Goal: Complete application form: Complete application form

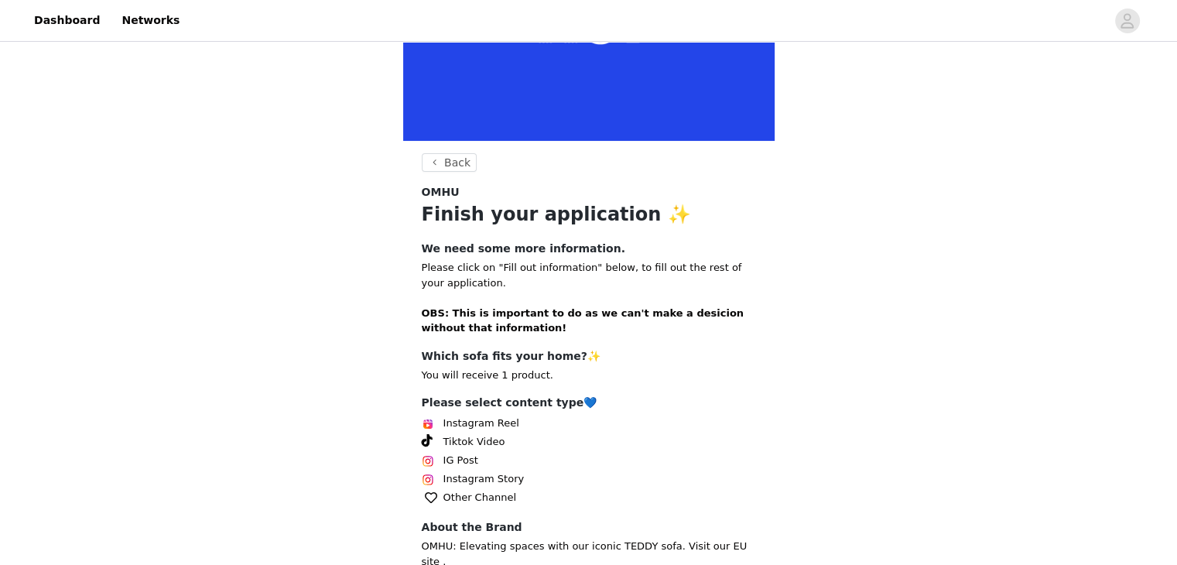
scroll to position [276, 0]
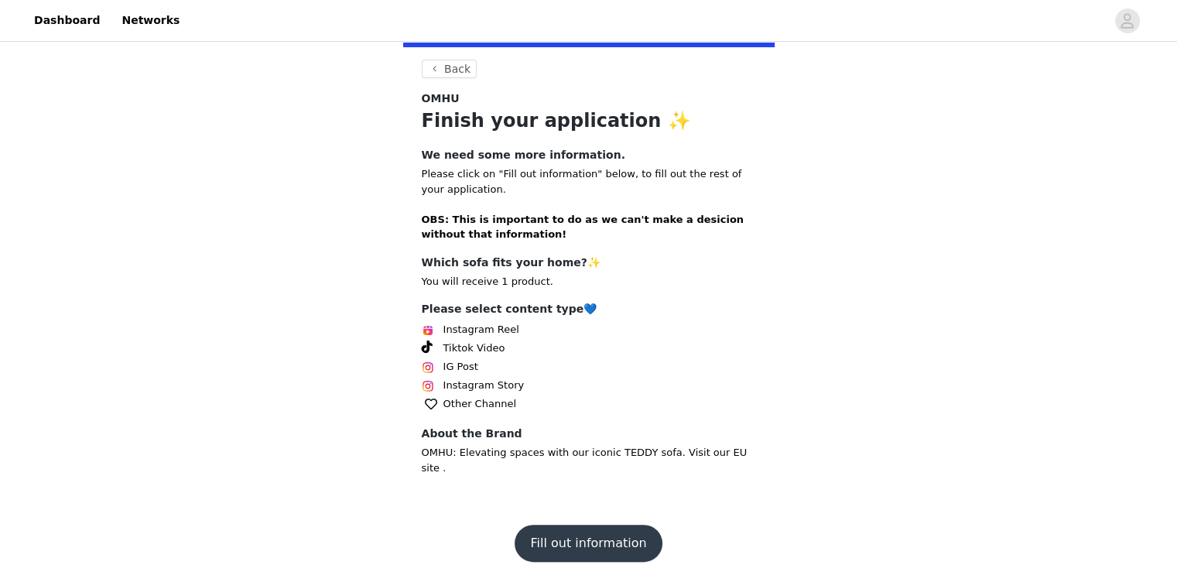
click at [584, 525] on button "Fill out information" at bounding box center [588, 543] width 147 height 37
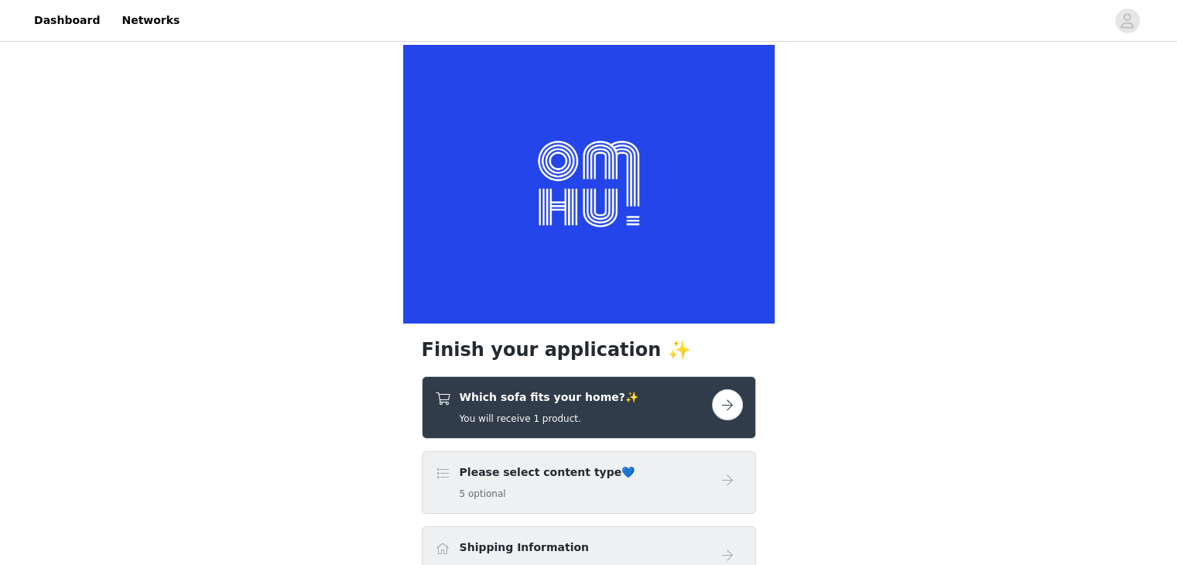
scroll to position [195, 0]
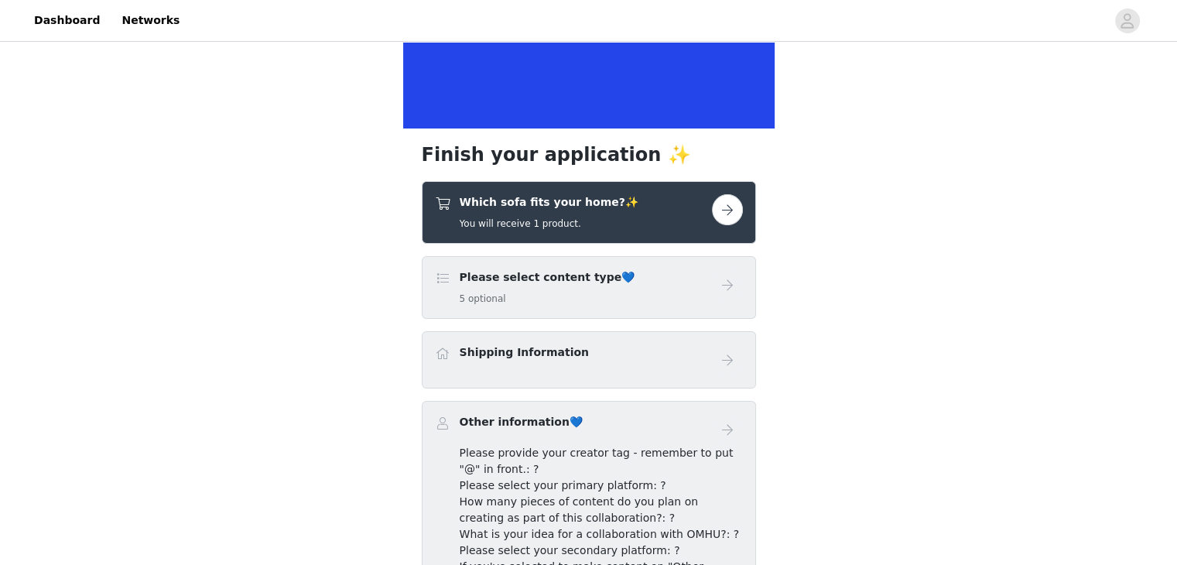
click at [730, 211] on button "button" at bounding box center [727, 209] width 31 height 31
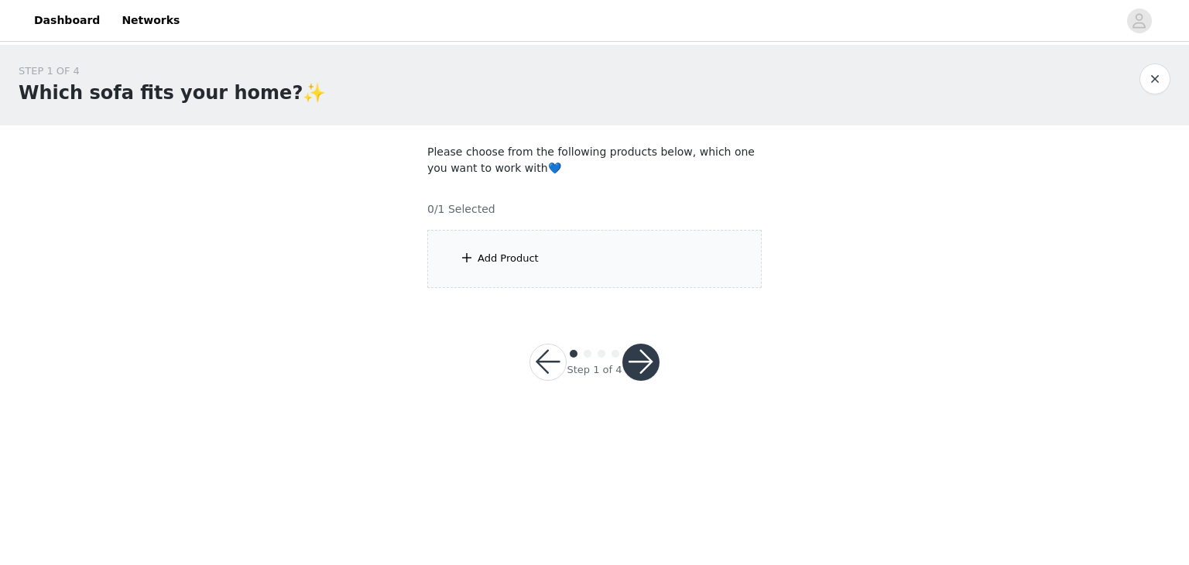
click at [501, 255] on div "Add Product" at bounding box center [508, 258] width 61 height 15
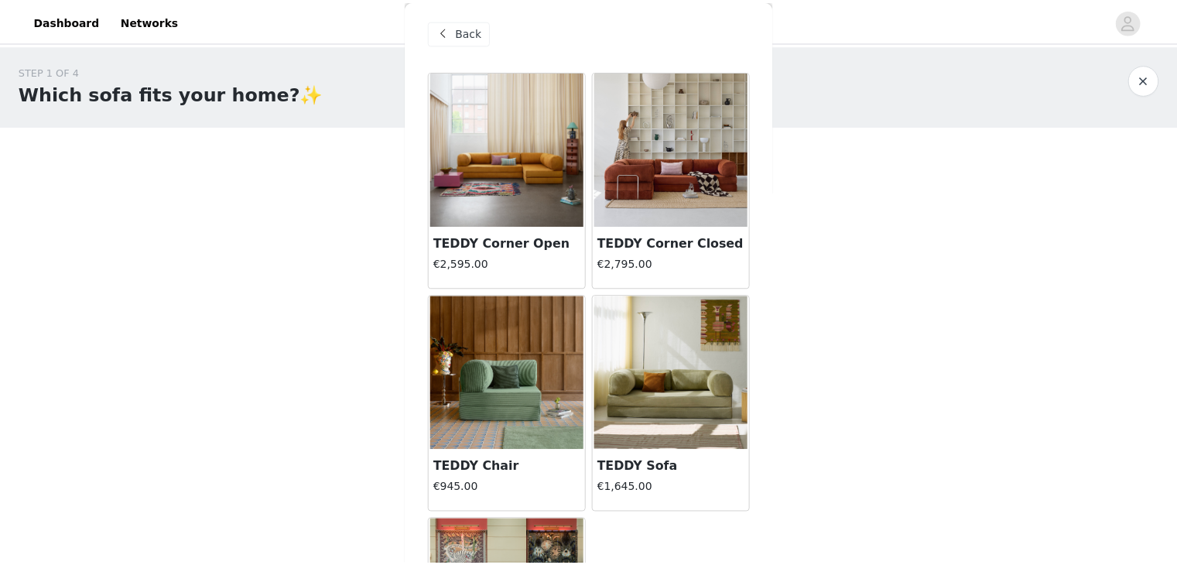
scroll to position [5, 0]
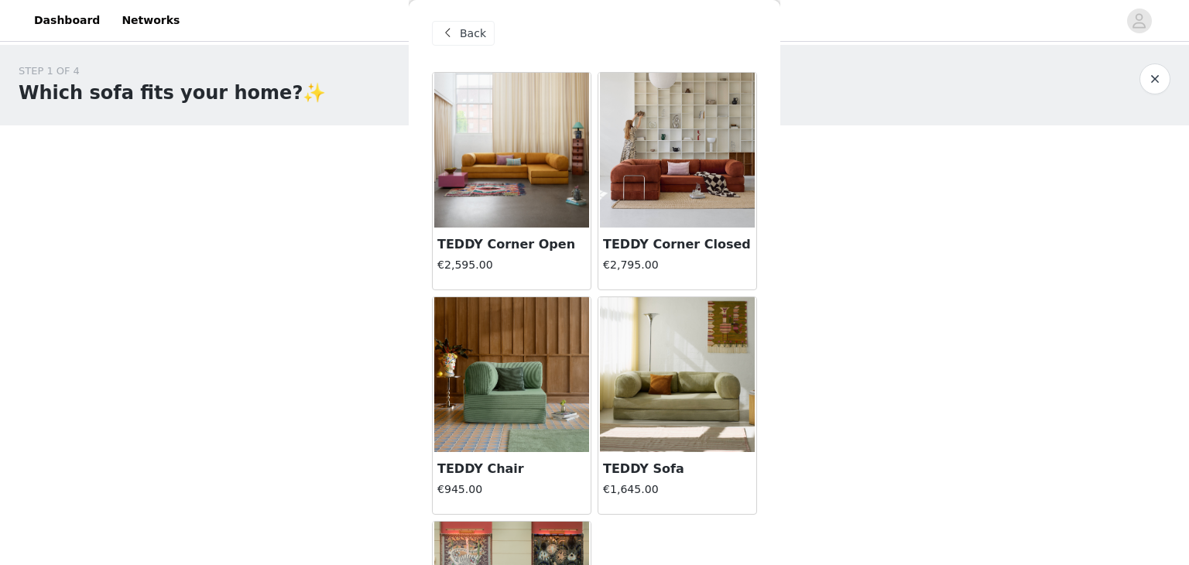
click at [506, 176] on img at bounding box center [511, 150] width 155 height 155
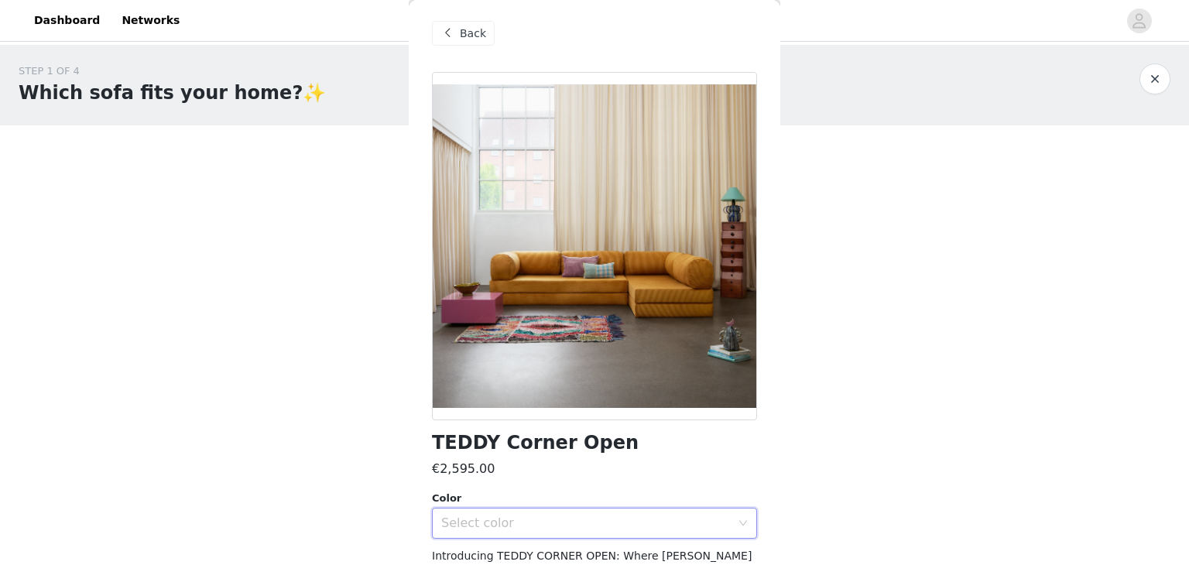
click at [557, 512] on div "Select color" at bounding box center [589, 523] width 296 height 29
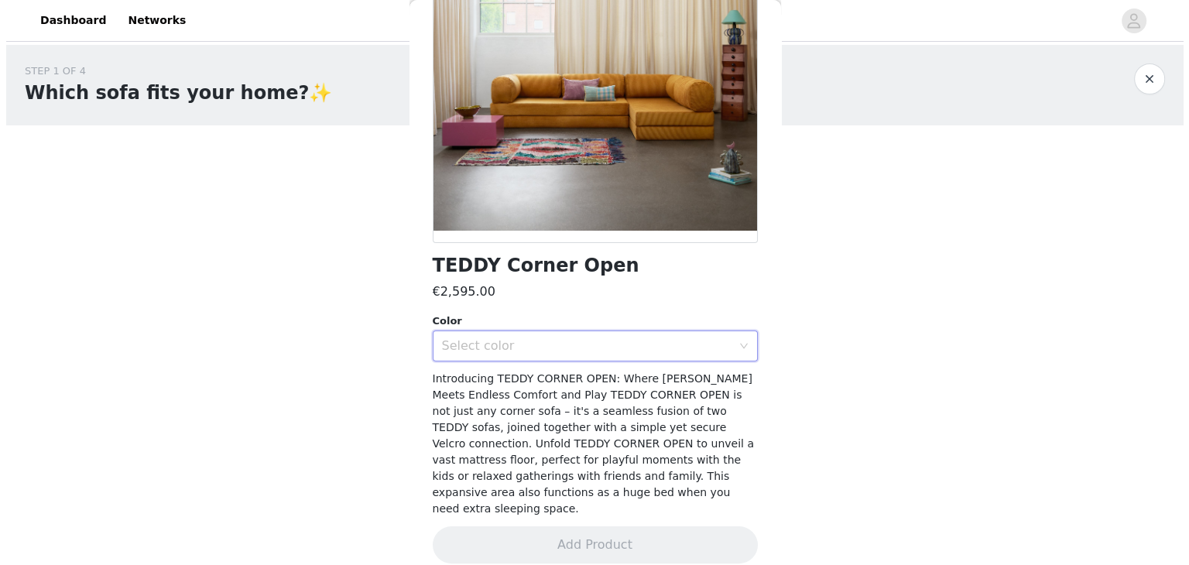
scroll to position [0, 0]
click at [611, 331] on div "Select color" at bounding box center [594, 346] width 325 height 31
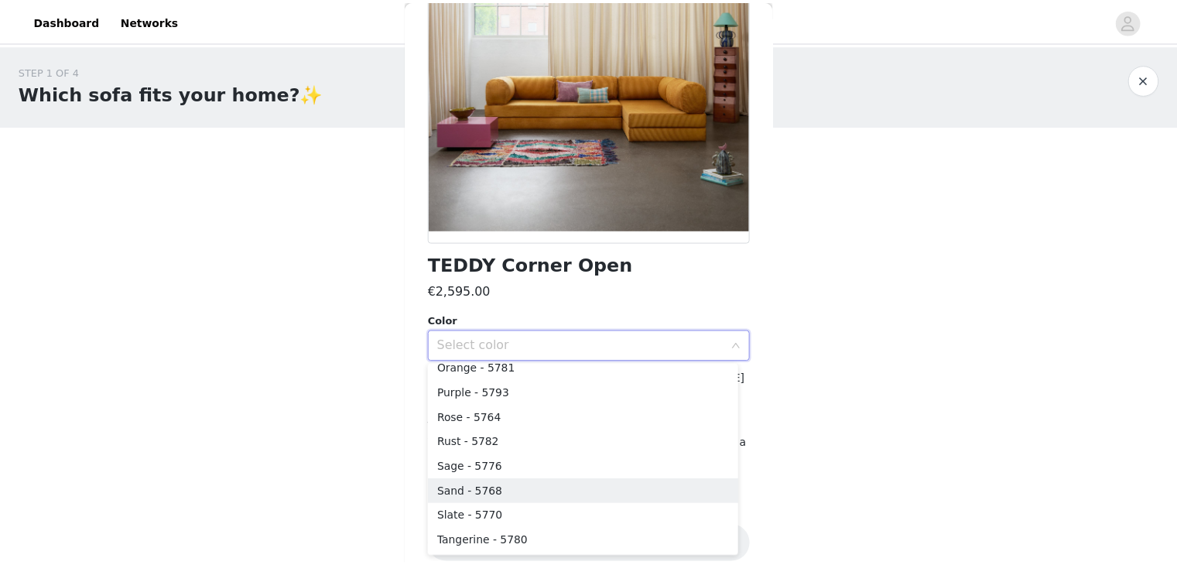
scroll to position [284, 0]
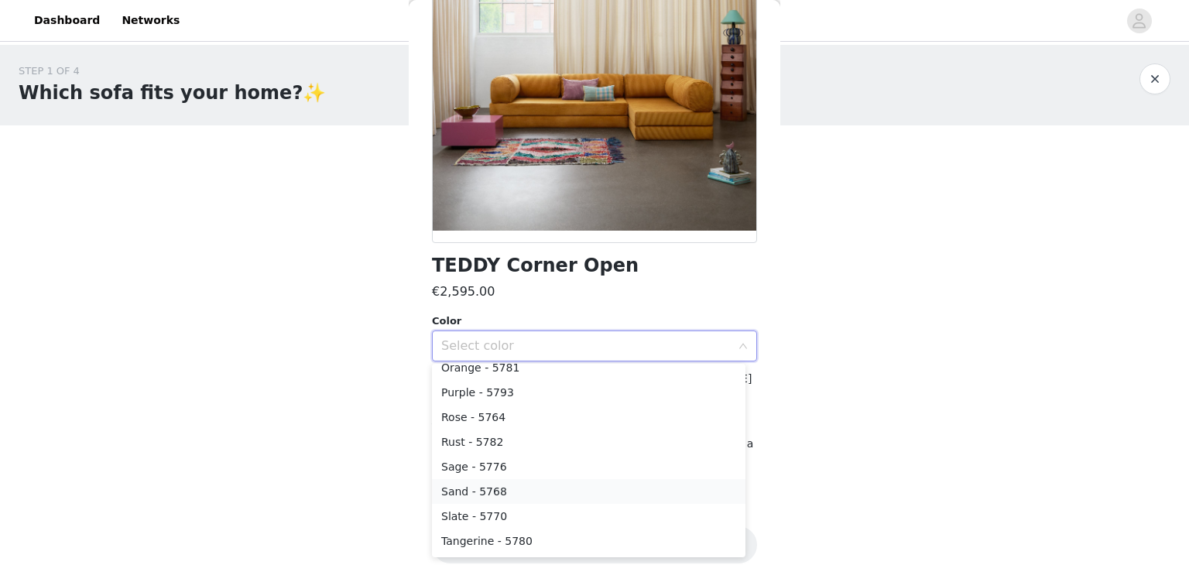
click at [502, 486] on li "Sand - 5768" at bounding box center [588, 491] width 313 height 25
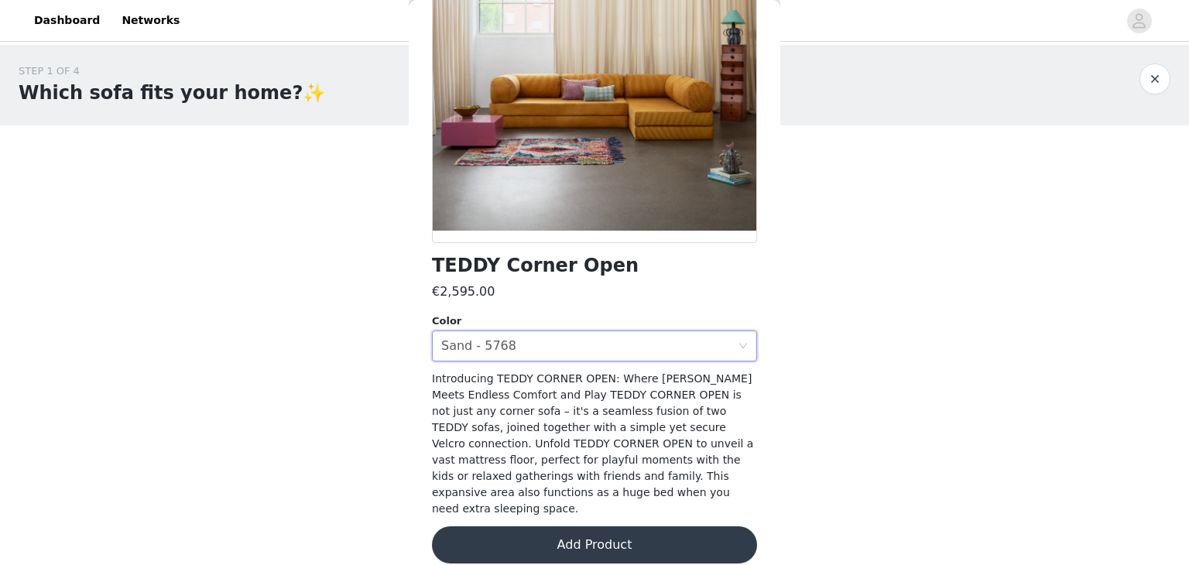
click at [604, 526] on button "Add Product" at bounding box center [594, 544] width 325 height 37
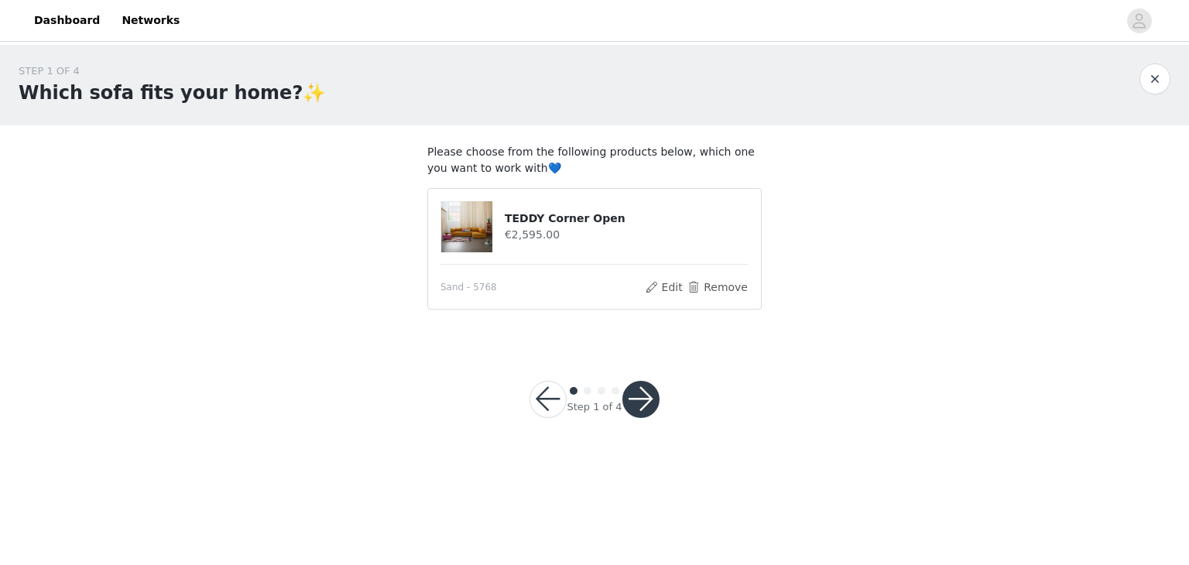
click at [649, 399] on button "button" at bounding box center [640, 399] width 37 height 37
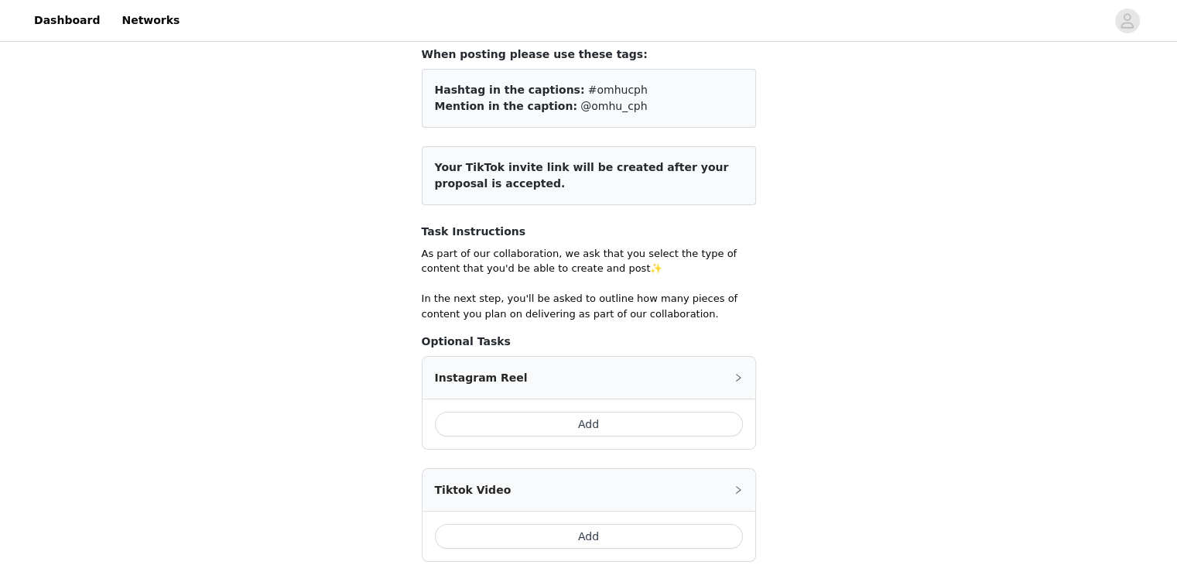
scroll to position [96, 0]
click at [620, 422] on button "Add" at bounding box center [589, 425] width 308 height 25
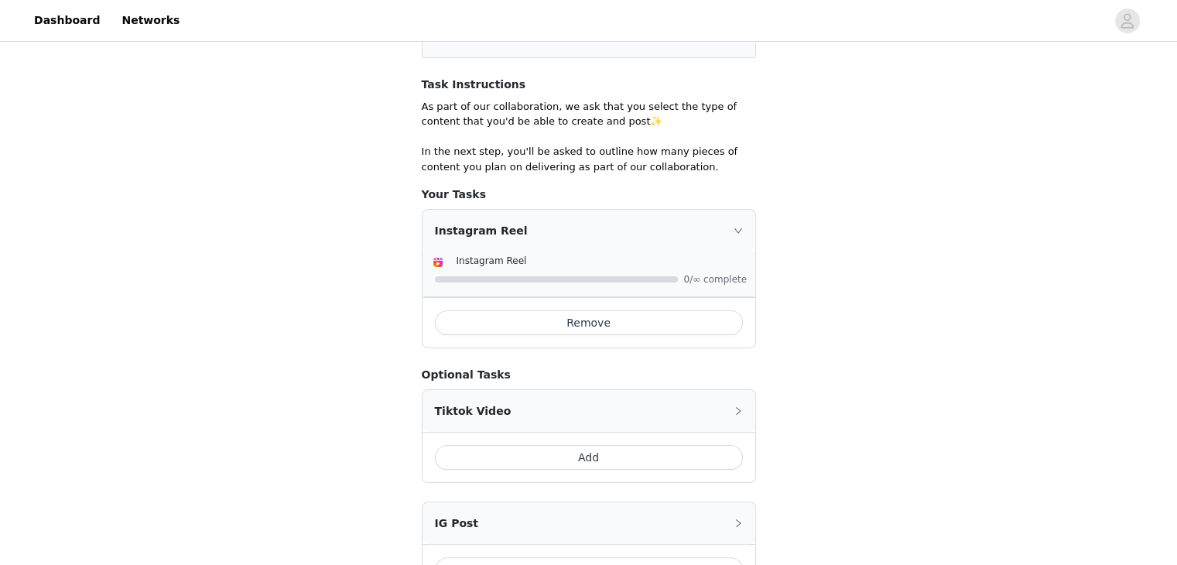
scroll to position [255, 0]
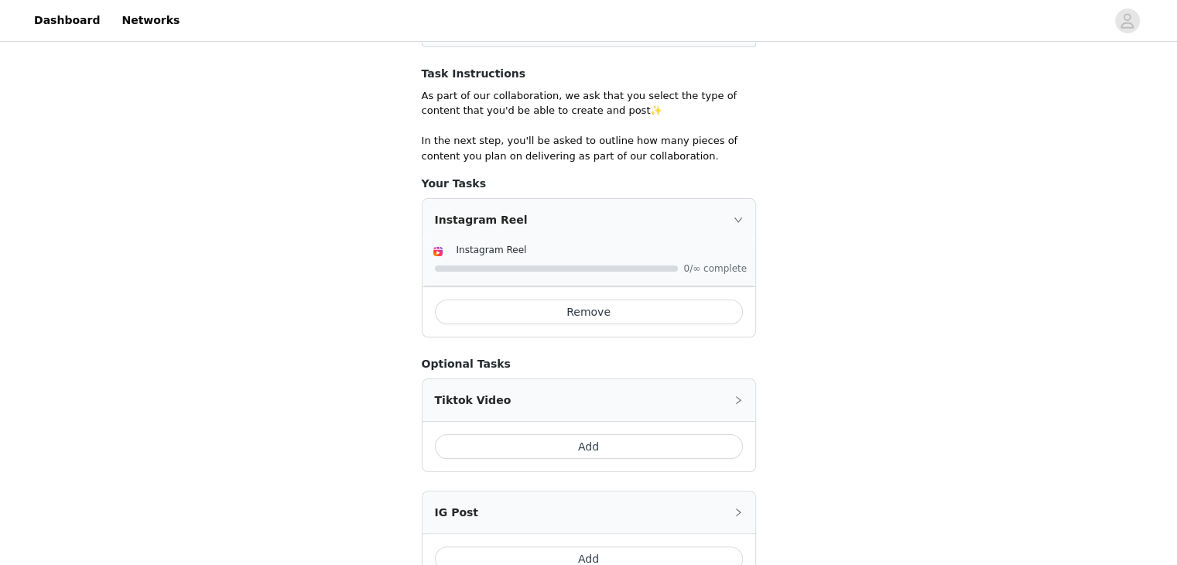
click at [608, 454] on button "Add" at bounding box center [589, 446] width 308 height 25
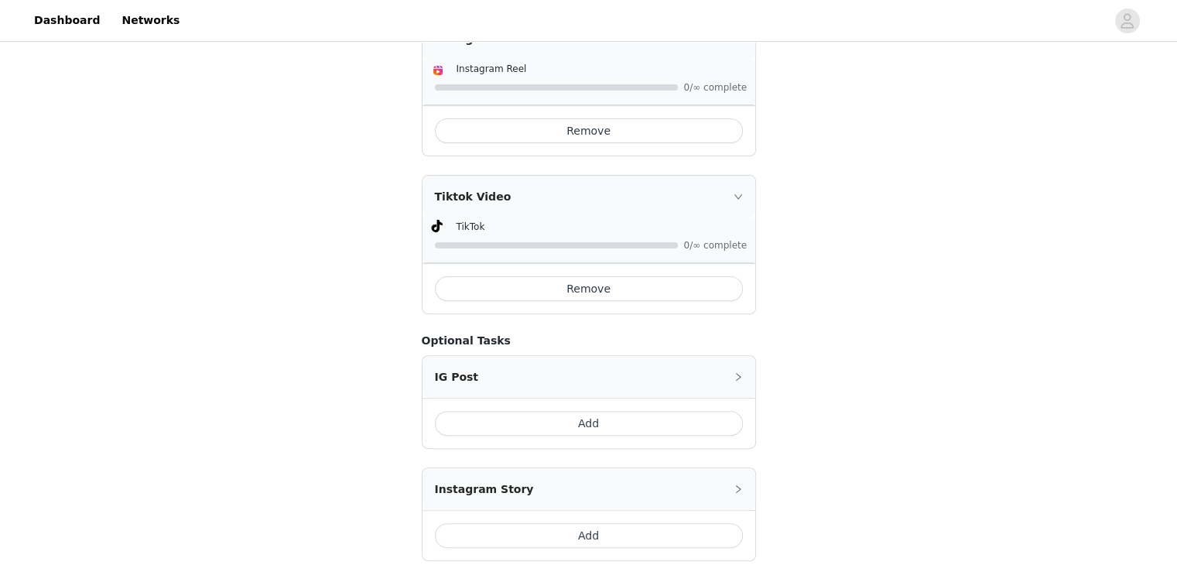
scroll to position [503, 0]
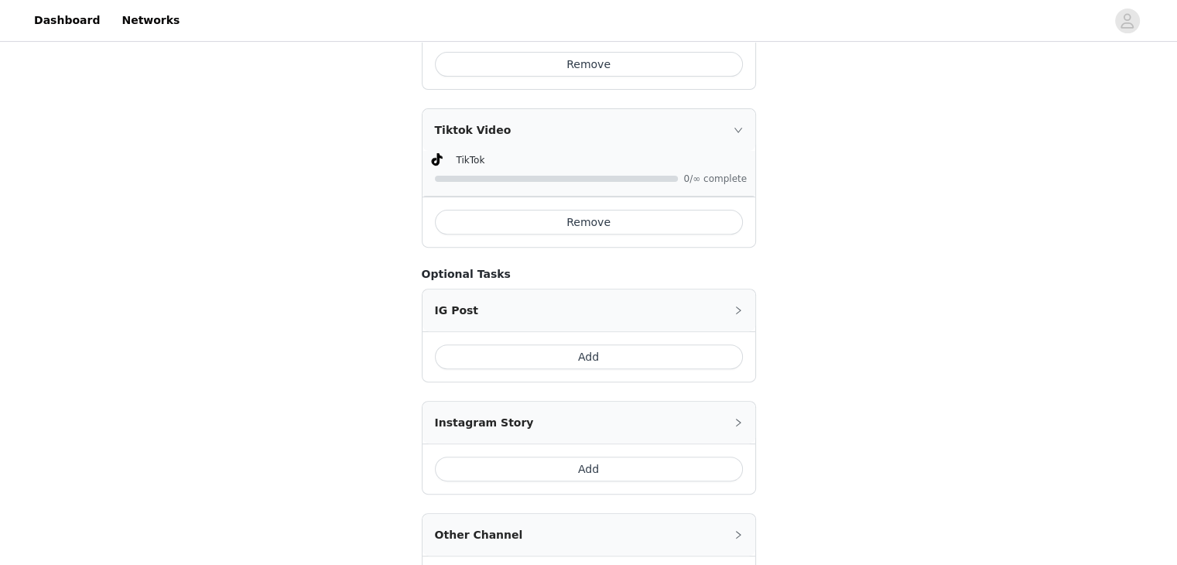
click at [599, 362] on button "Add" at bounding box center [589, 356] width 308 height 25
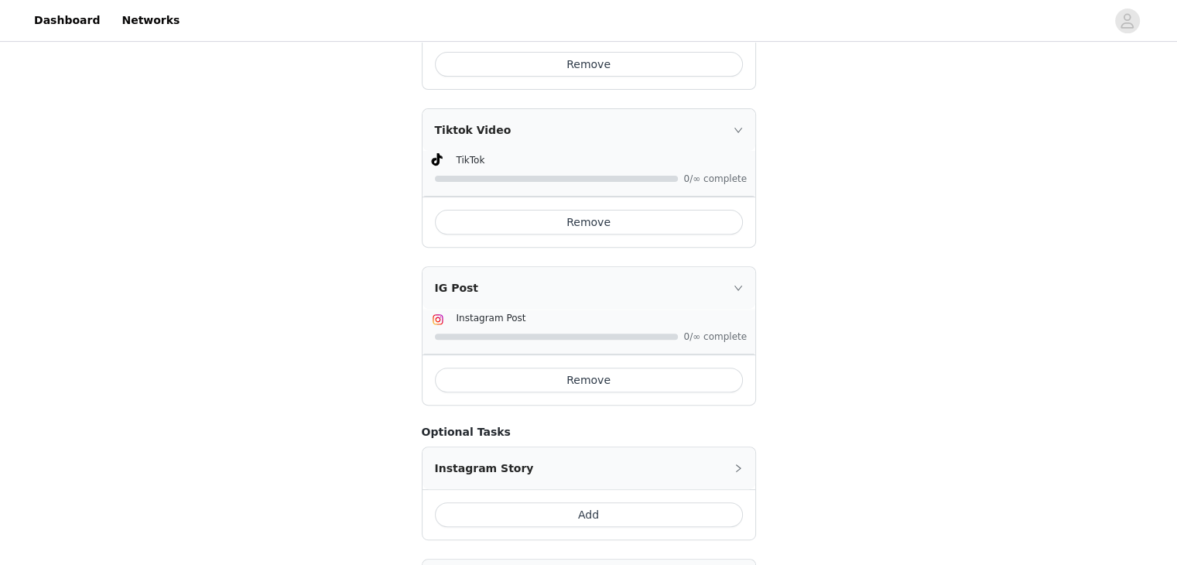
click at [601, 509] on button "Add" at bounding box center [589, 514] width 308 height 25
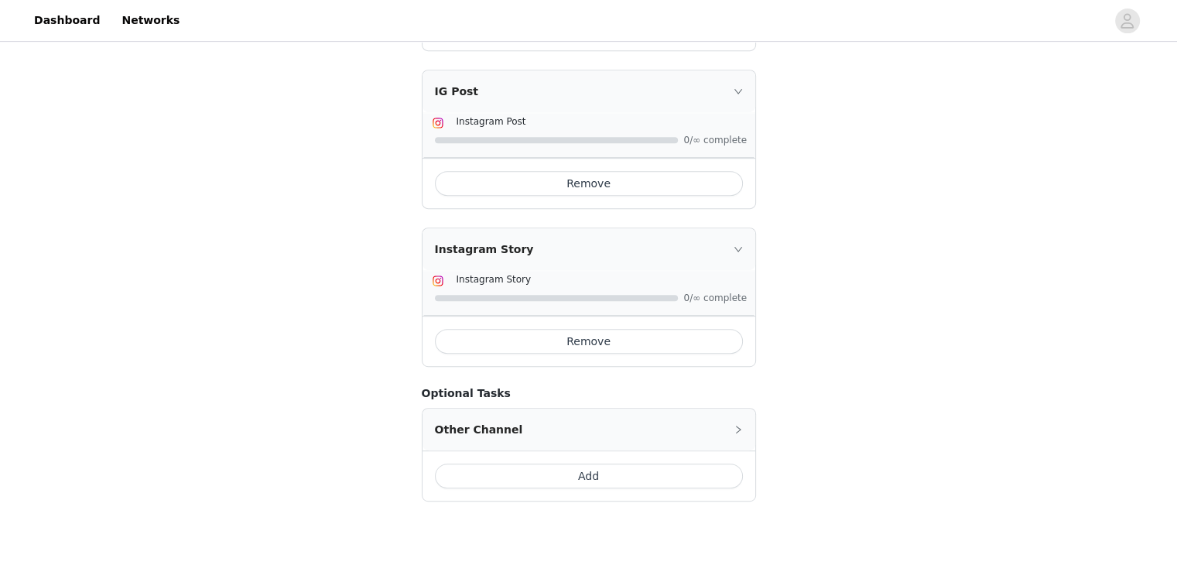
scroll to position [780, 0]
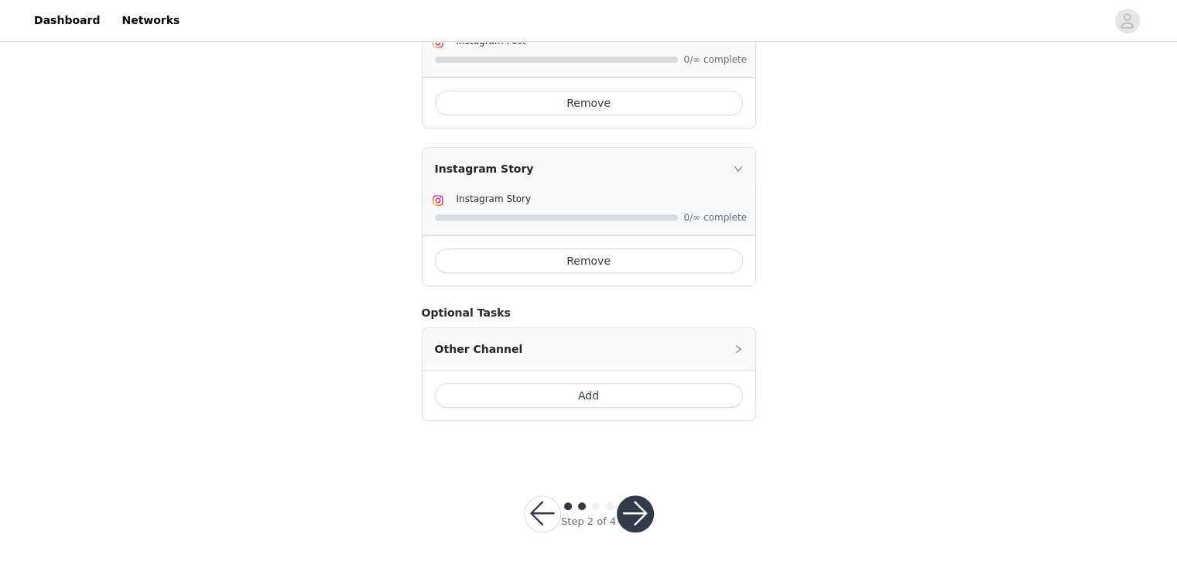
drag, startPoint x: 644, startPoint y: 509, endPoint x: 591, endPoint y: 466, distance: 68.2
click at [591, 466] on footer "Step 2 of 4" at bounding box center [589, 513] width 204 height 111
click at [635, 511] on button "button" at bounding box center [635, 513] width 37 height 37
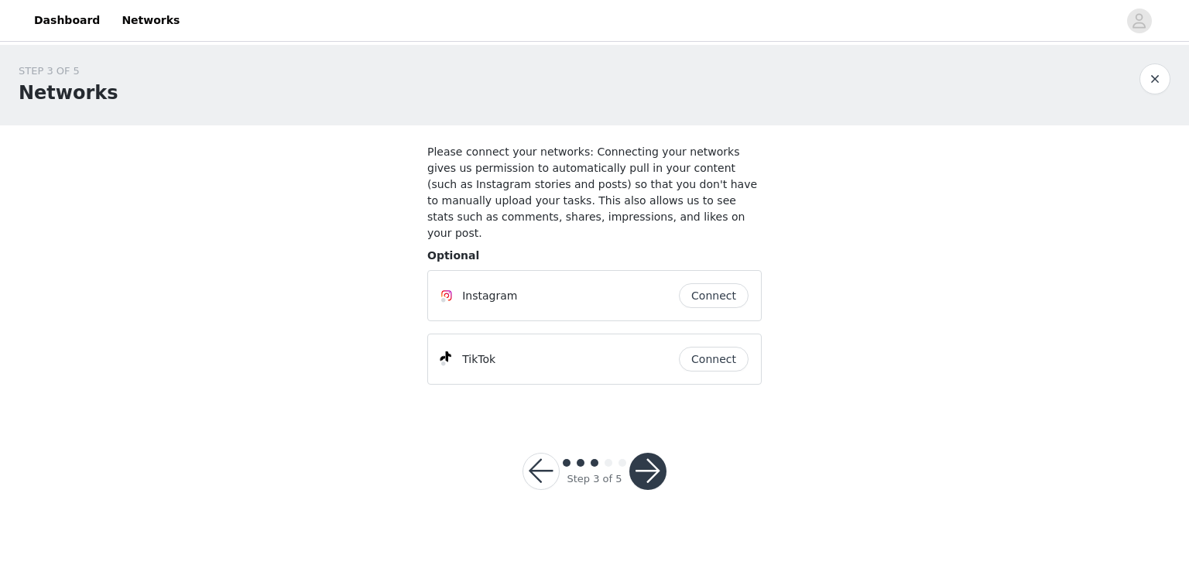
click at [703, 286] on button "Connect" at bounding box center [714, 295] width 70 height 25
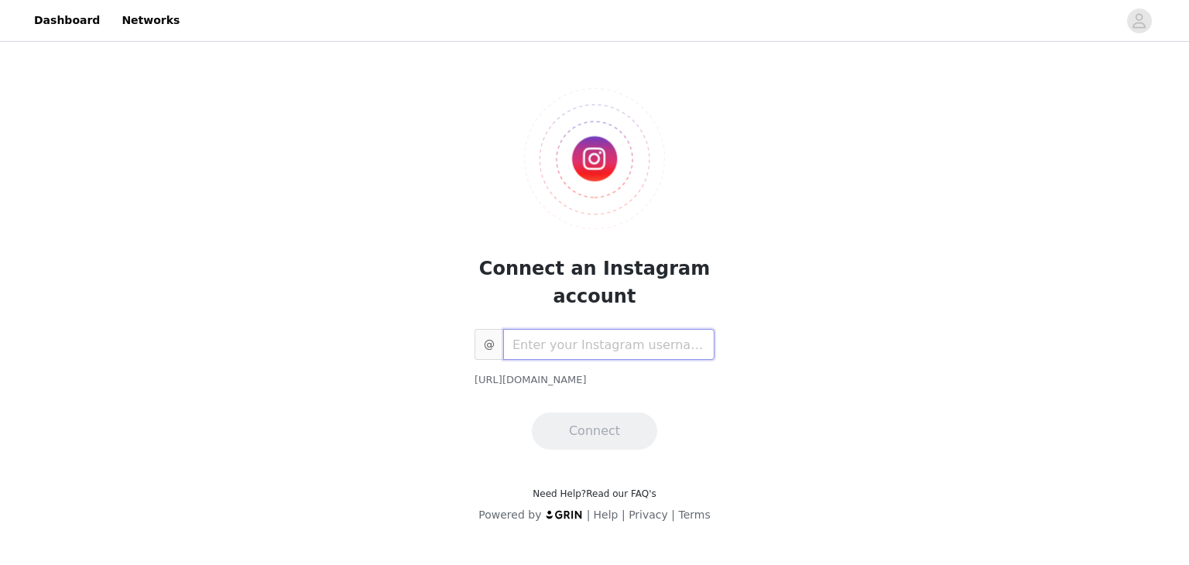
click at [643, 336] on input "text" at bounding box center [608, 344] width 211 height 31
type input "opmijntalloor"
click at [608, 427] on button "Connect" at bounding box center [594, 431] width 125 height 37
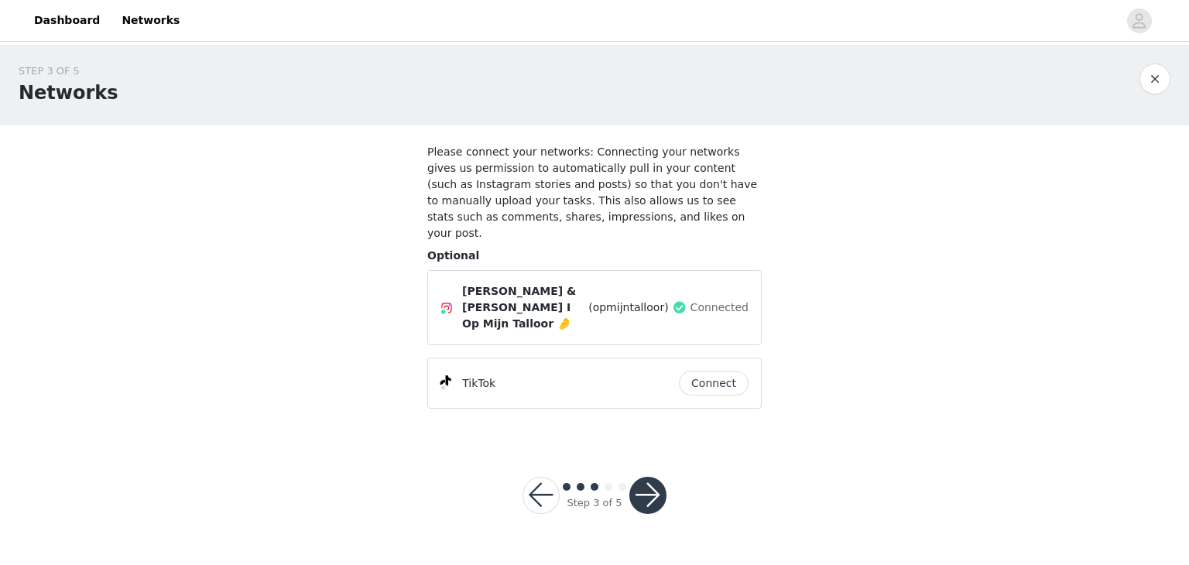
click at [725, 371] on button "Connect" at bounding box center [714, 383] width 70 height 25
click at [646, 477] on button "button" at bounding box center [647, 495] width 37 height 37
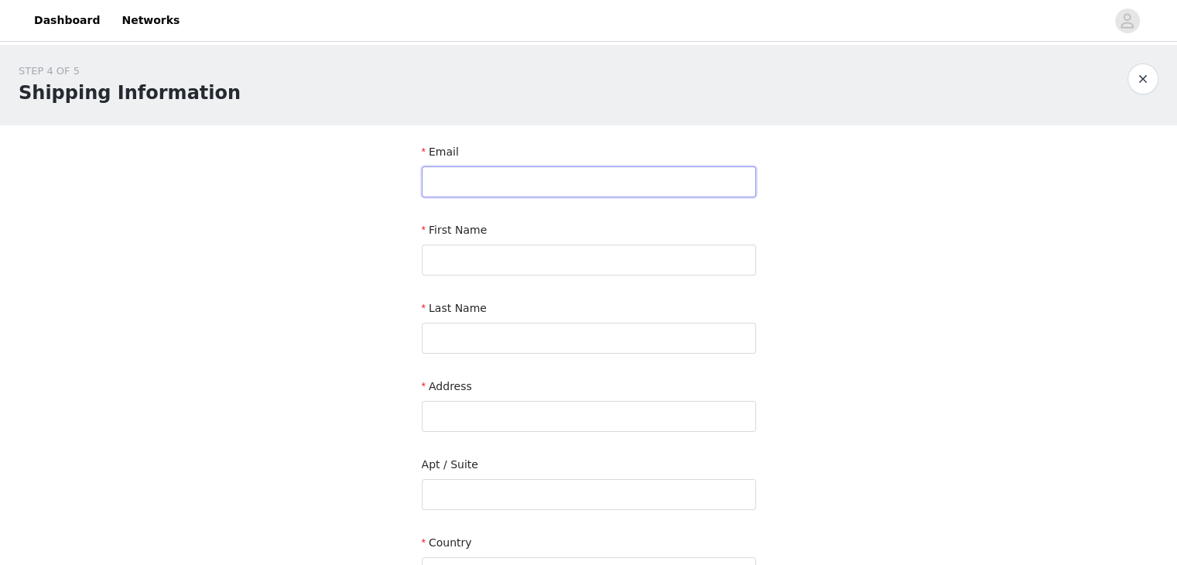
click at [567, 195] on input "text" at bounding box center [589, 181] width 334 height 31
type input "e"
type input "[EMAIL_ADDRESS][DOMAIN_NAME]"
type input "A"
type input "[PERSON_NAME]"
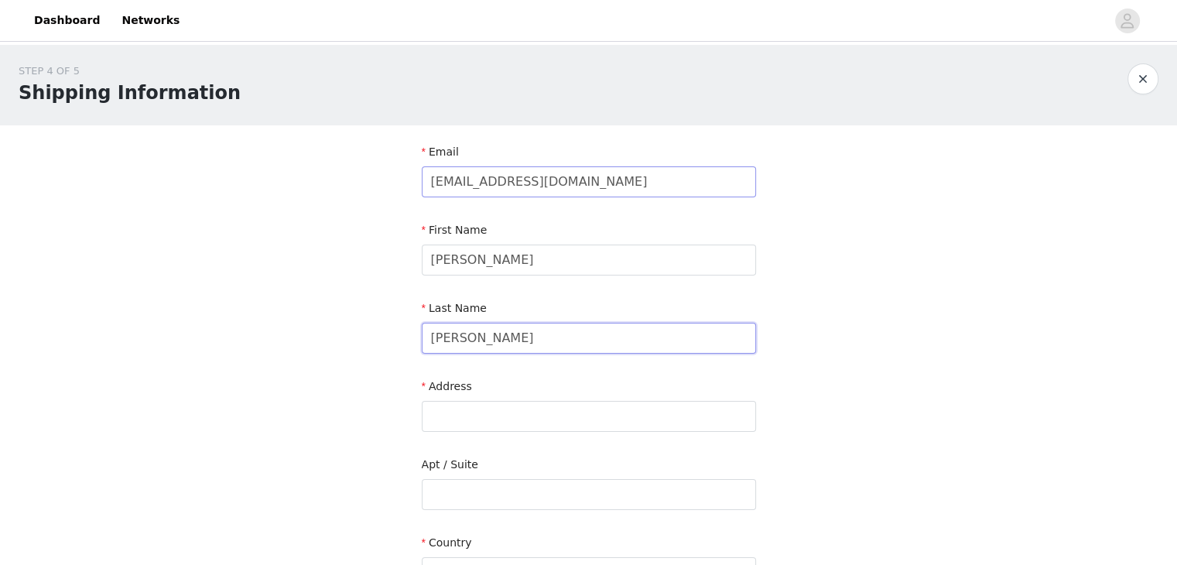
type input "[PERSON_NAME]"
type input "[STREET_ADDRESS]"
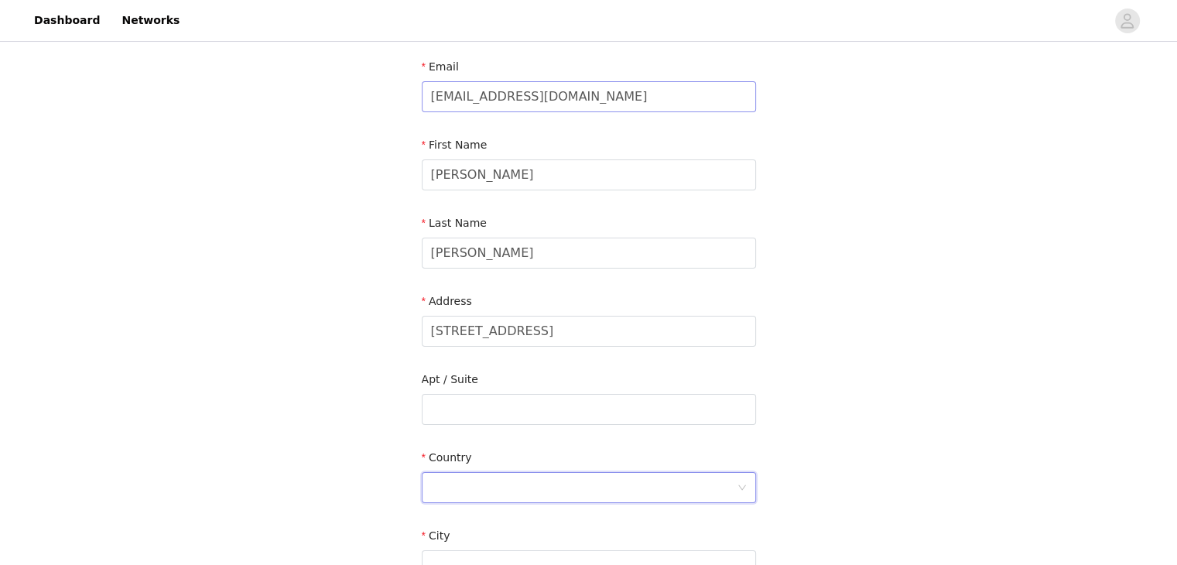
scroll to position [88, 0]
click at [579, 496] on div at bounding box center [584, 484] width 306 height 29
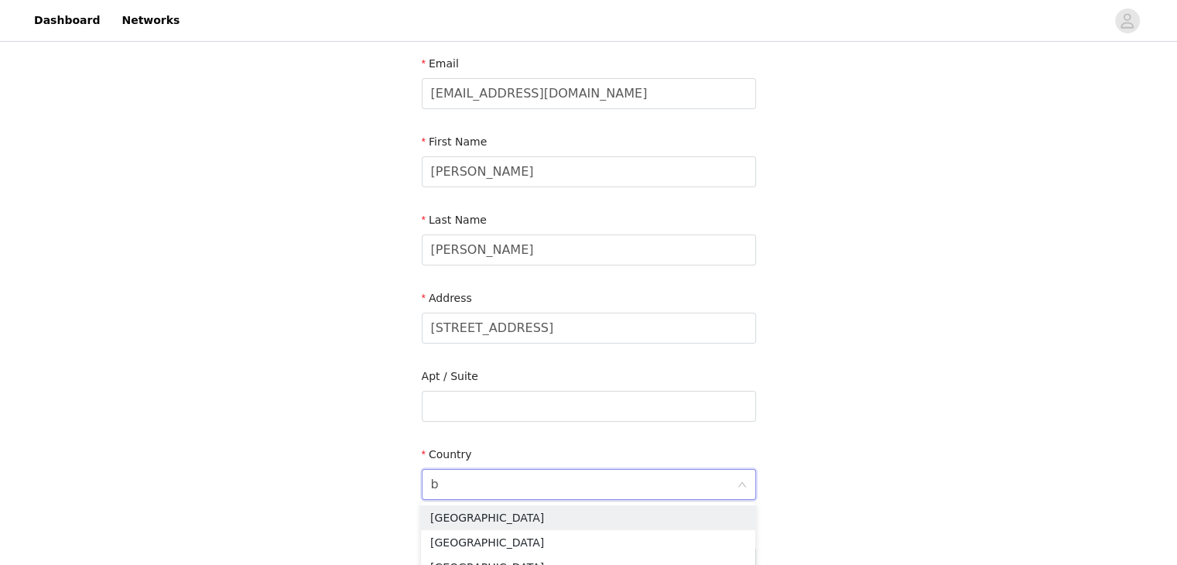
type input "be"
click at [567, 536] on li "[GEOGRAPHIC_DATA]" at bounding box center [588, 542] width 334 height 25
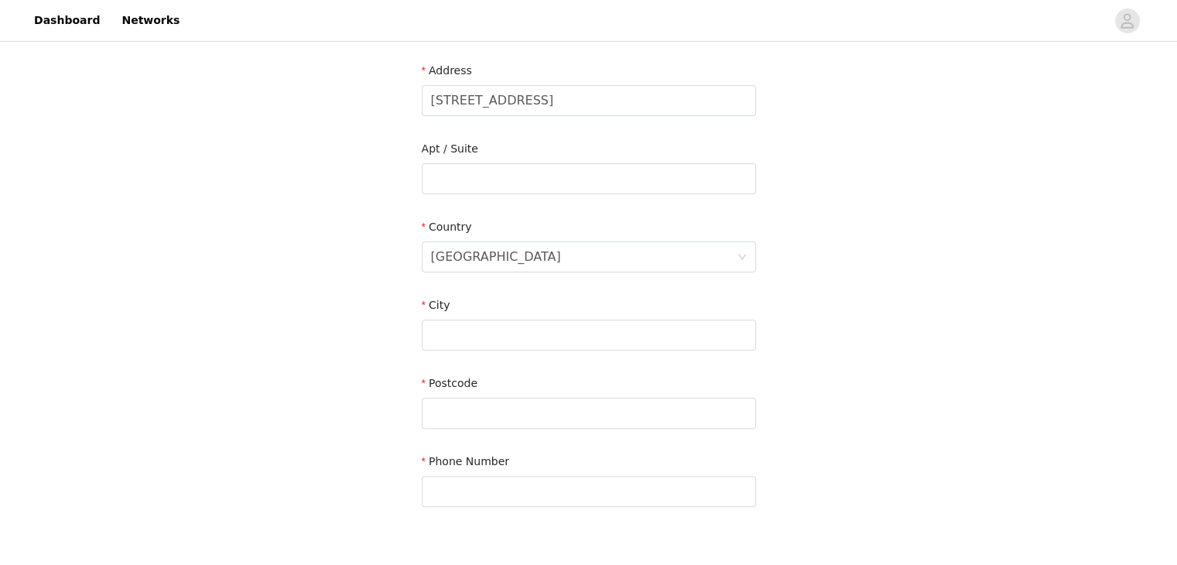
scroll to position [320, 0]
click at [550, 330] on input "text" at bounding box center [589, 330] width 334 height 31
type input "Deinze"
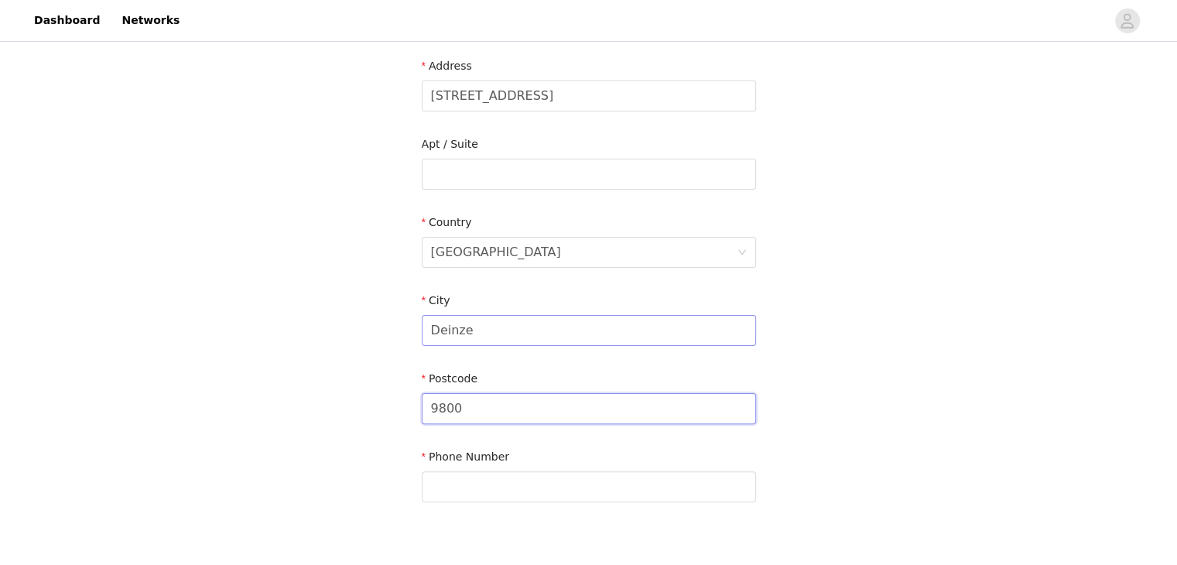
type input "9800"
type input "0"
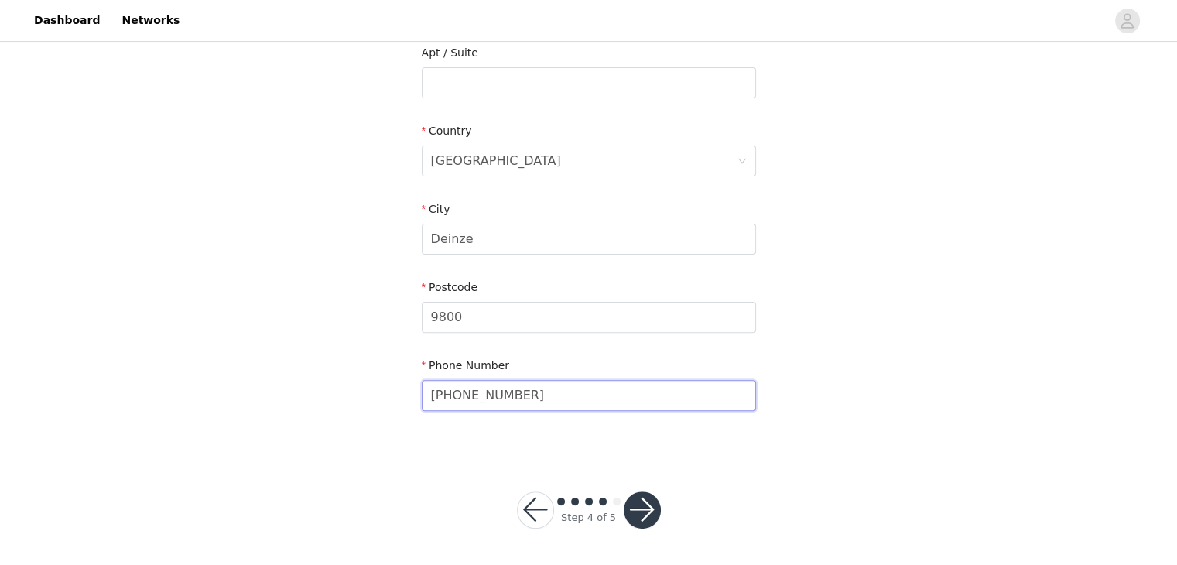
type input "[PHONE_NUMBER]"
click at [642, 501] on button "button" at bounding box center [642, 510] width 37 height 37
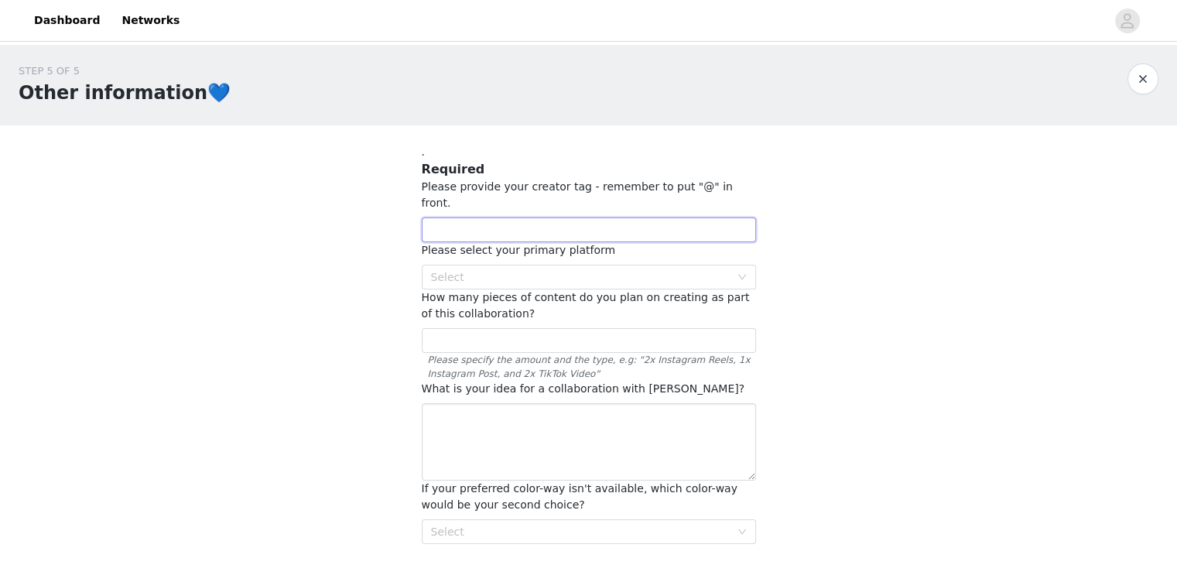
click at [617, 218] on input "text" at bounding box center [589, 230] width 334 height 25
click at [611, 269] on div "Select" at bounding box center [580, 276] width 299 height 15
type input "@opmijntalloor"
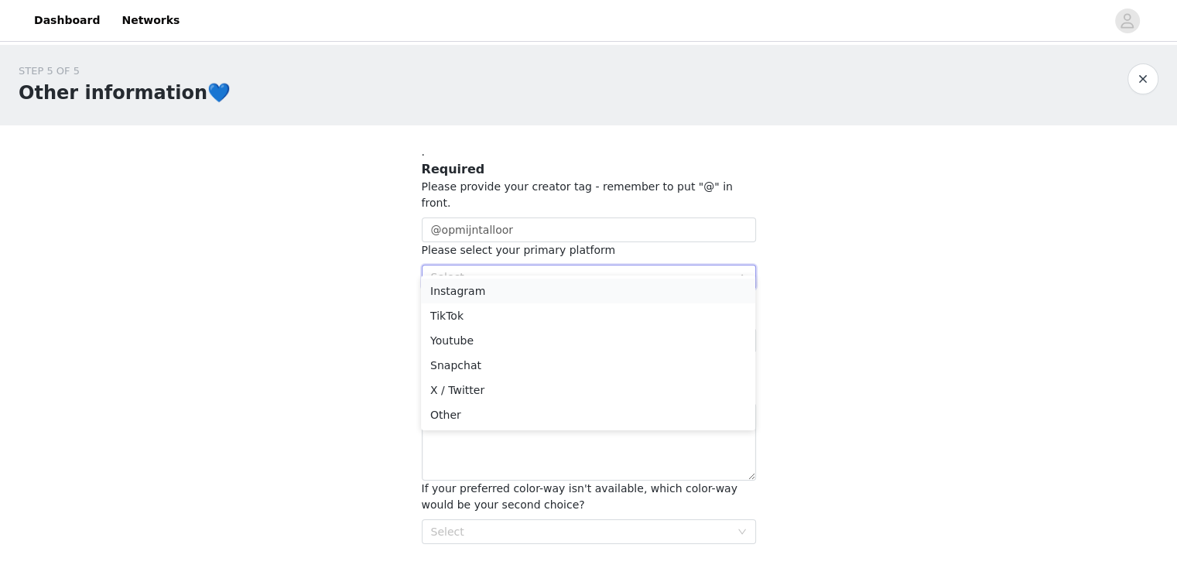
click at [594, 293] on li "Instagram" at bounding box center [588, 291] width 334 height 25
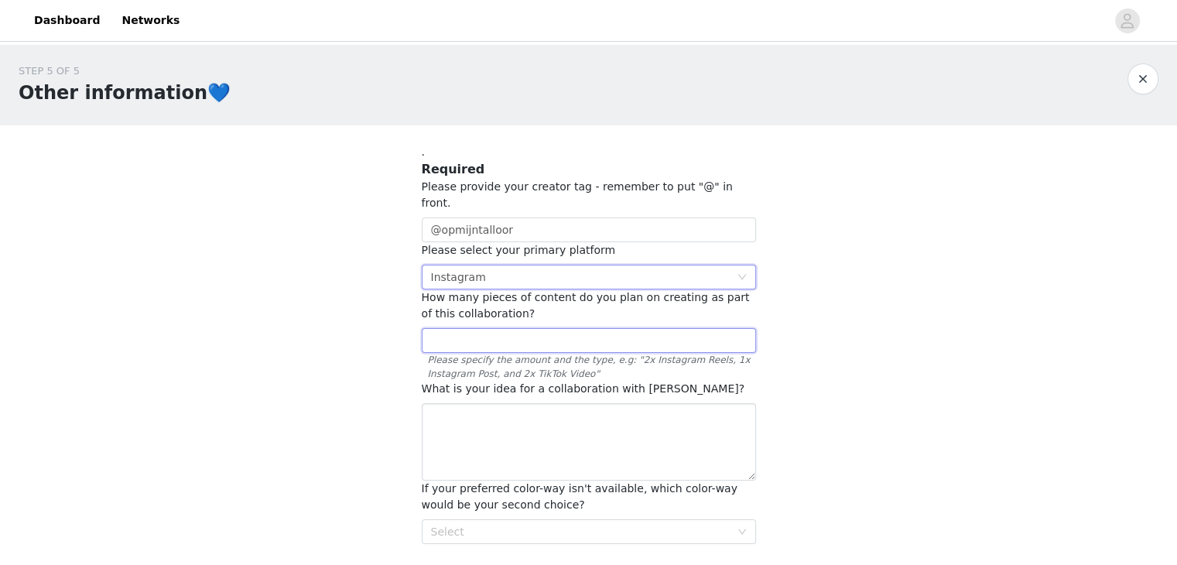
click at [576, 328] on input "text" at bounding box center [589, 340] width 334 height 25
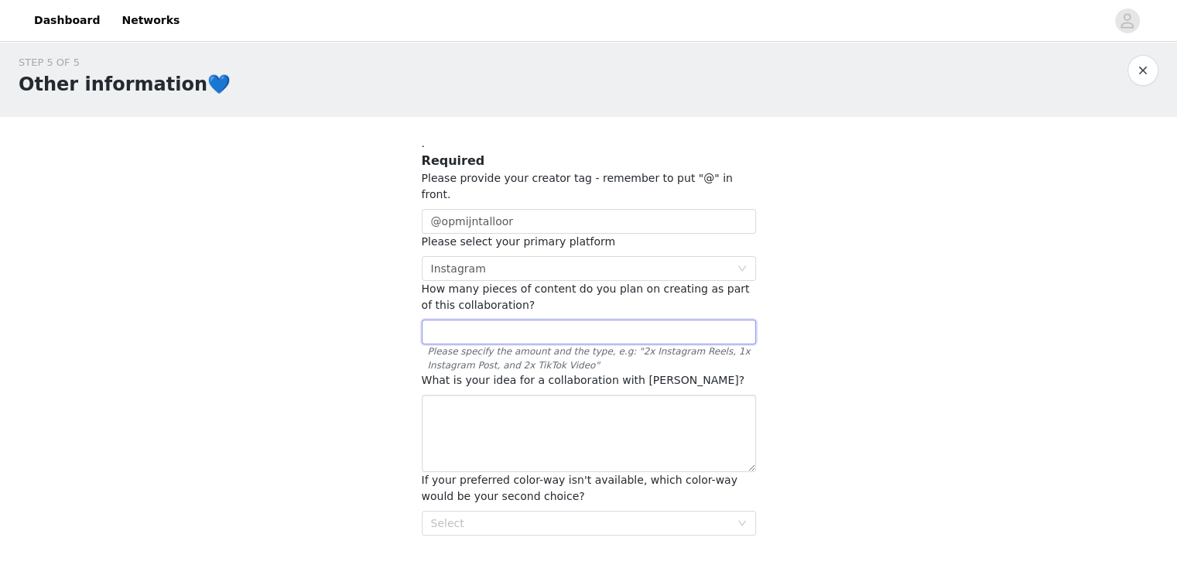
scroll to position [9, 0]
type input "2x Instagram reel, 3x3 storyset, 2x Tiktok Video"
click at [571, 473] on span "If your preferred color-way isn't available, which color-way would be your seco…" at bounding box center [580, 487] width 316 height 29
click at [593, 420] on textarea at bounding box center [589, 432] width 334 height 77
paste textarea "We are [PERSON_NAME] and [PERSON_NAME] from @opmijntalloor, a married couple an…"
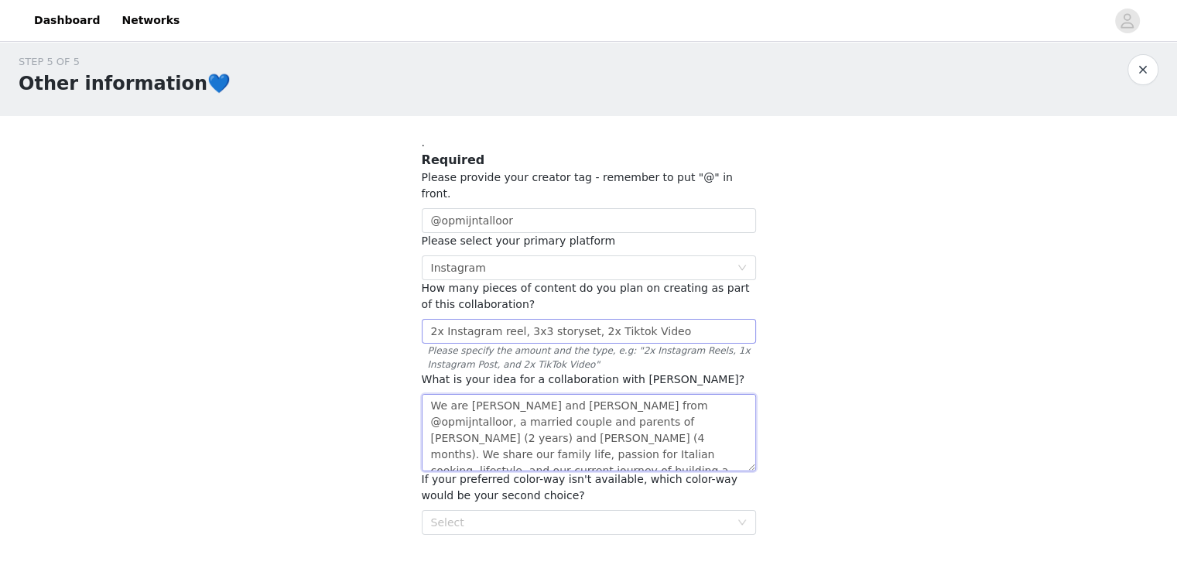
scroll to position [104, 0]
click at [462, 394] on textarea "We are [PERSON_NAME] and [PERSON_NAME] from @opmijntalloor, a married couple an…" at bounding box center [589, 432] width 334 height 77
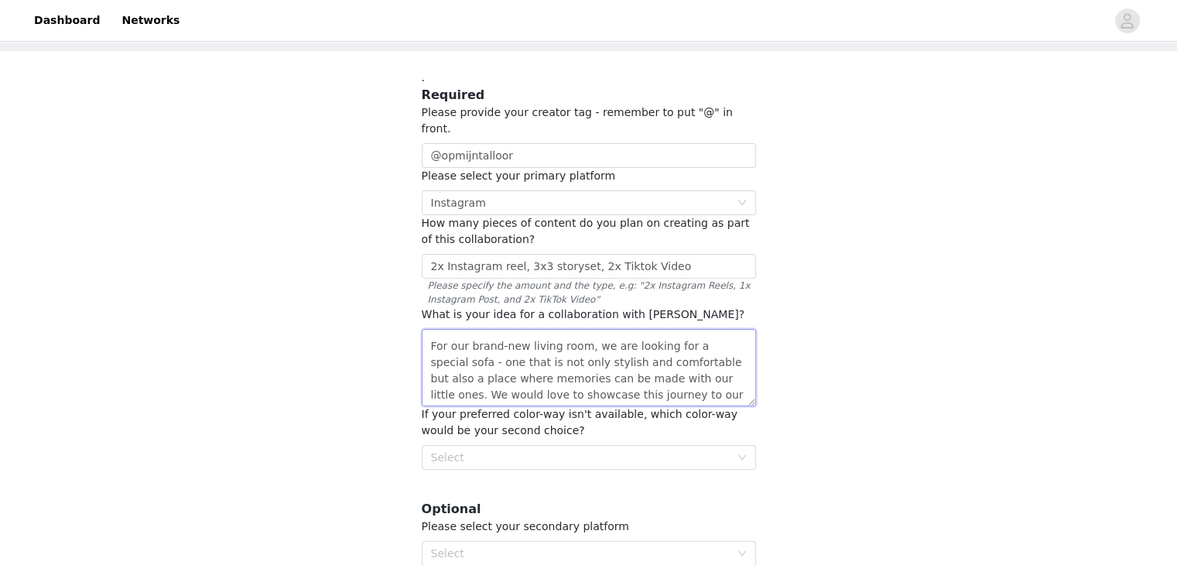
scroll to position [93, 0]
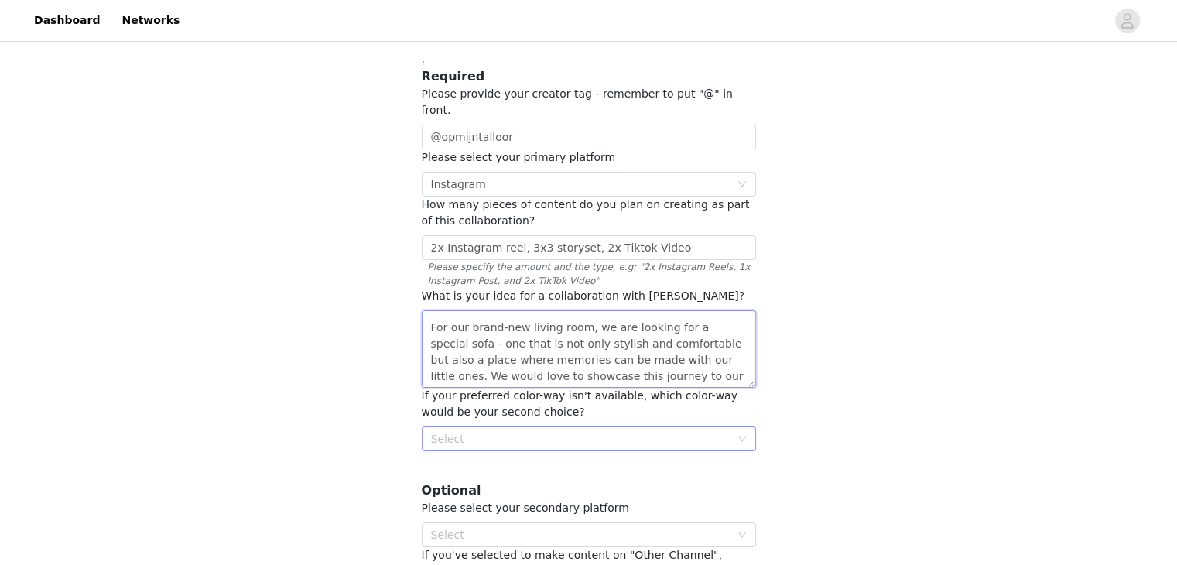
click at [593, 431] on div "Select" at bounding box center [580, 438] width 299 height 15
type textarea "We are [PERSON_NAME] and [PERSON_NAME] from @opmijntalloor, a married couple an…"
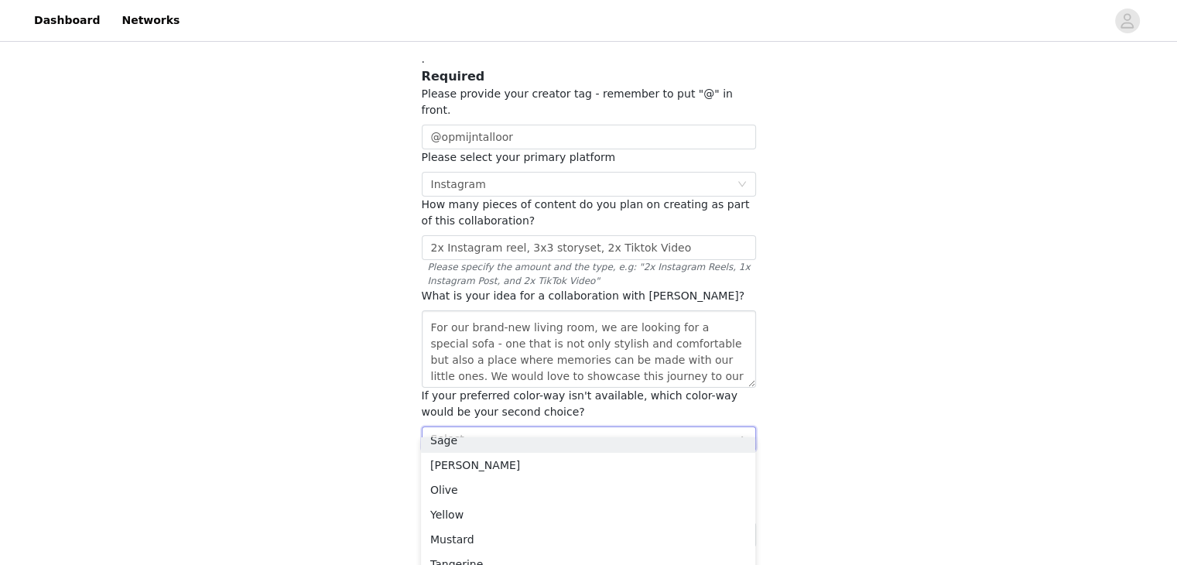
scroll to position [163, 0]
click at [530, 481] on li "Olive" at bounding box center [588, 487] width 334 height 25
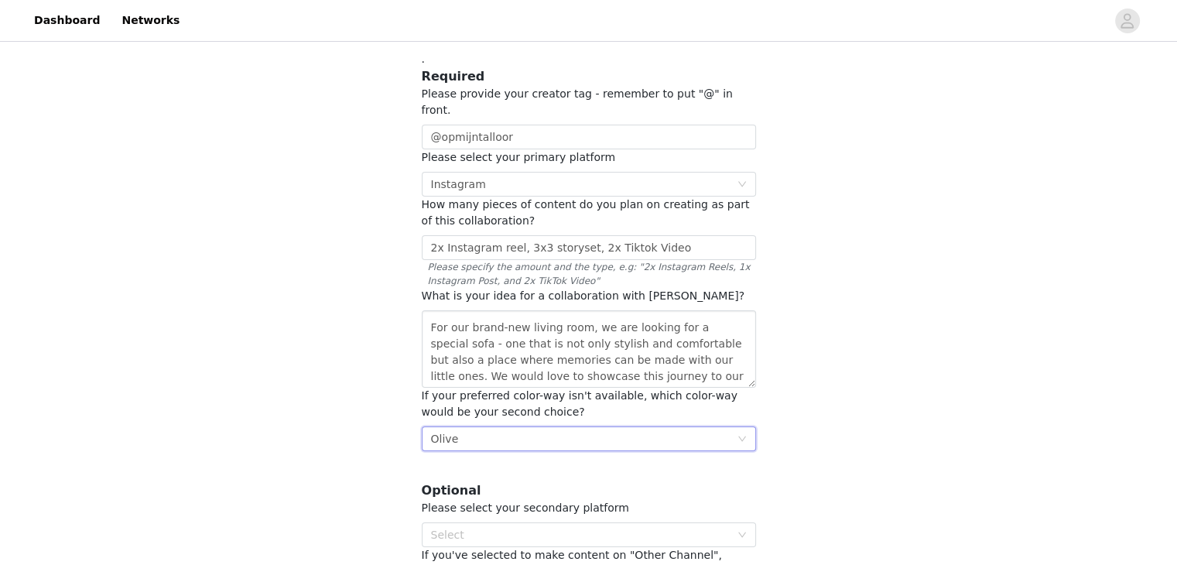
click at [855, 457] on div "STEP 5 OF 5 Other information💙 . Required Please provide your creator tag - rem…" at bounding box center [588, 290] width 1177 height 677
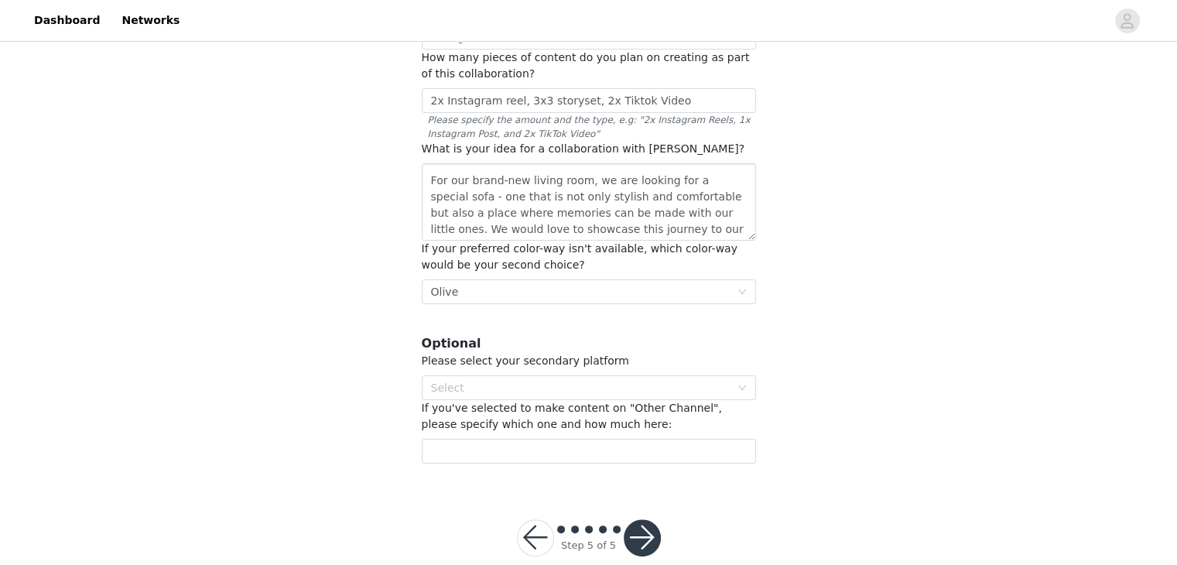
scroll to position [252, 0]
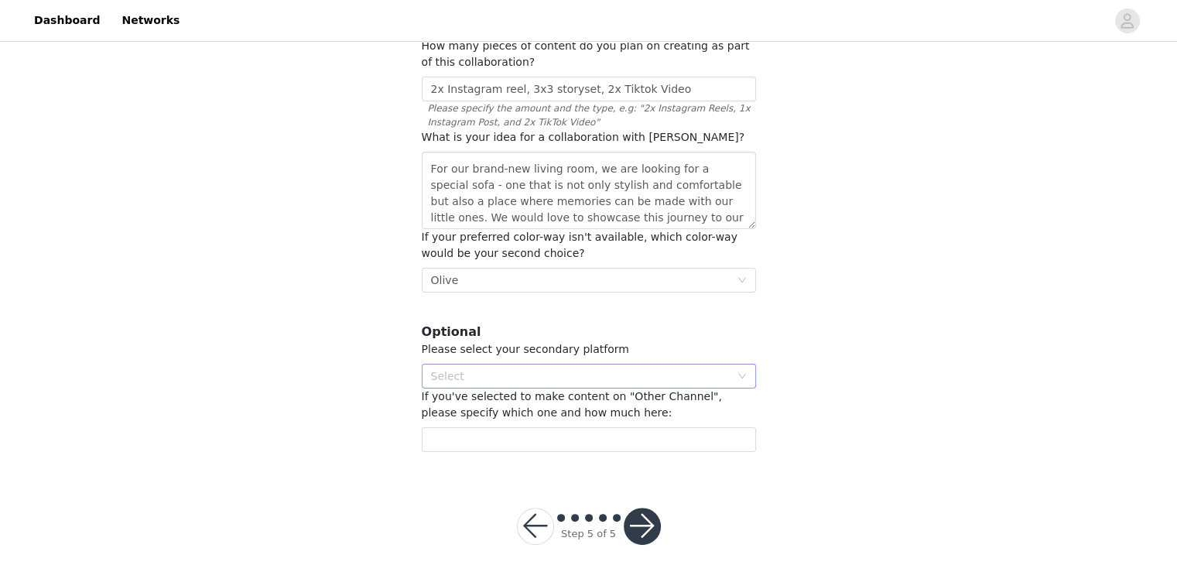
click at [667, 367] on div "Select" at bounding box center [584, 376] width 306 height 23
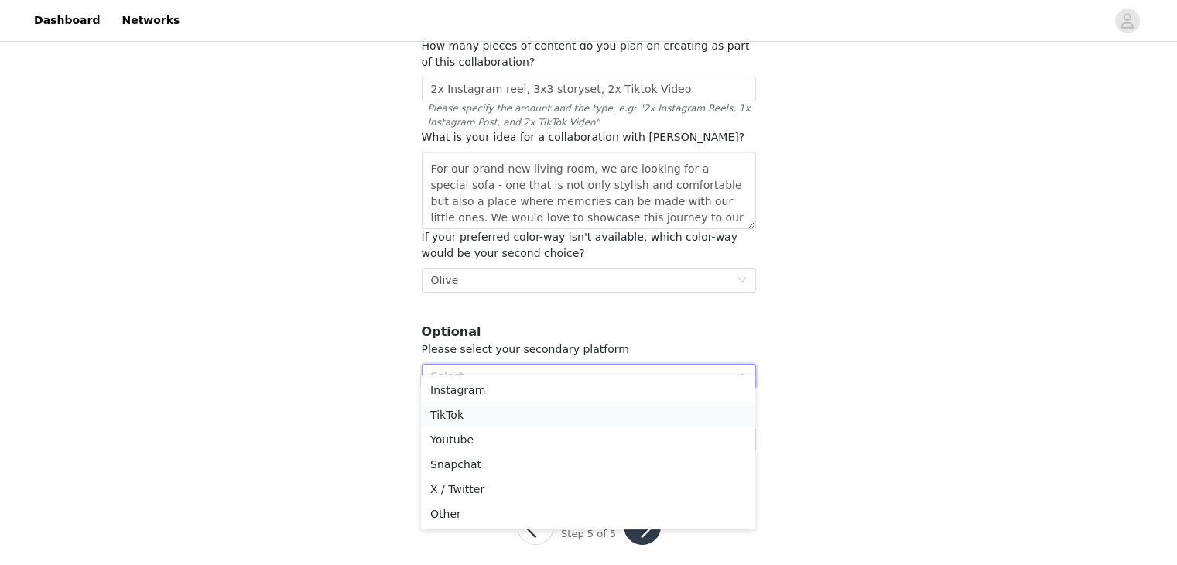
click at [610, 413] on li "TikTok" at bounding box center [588, 415] width 334 height 25
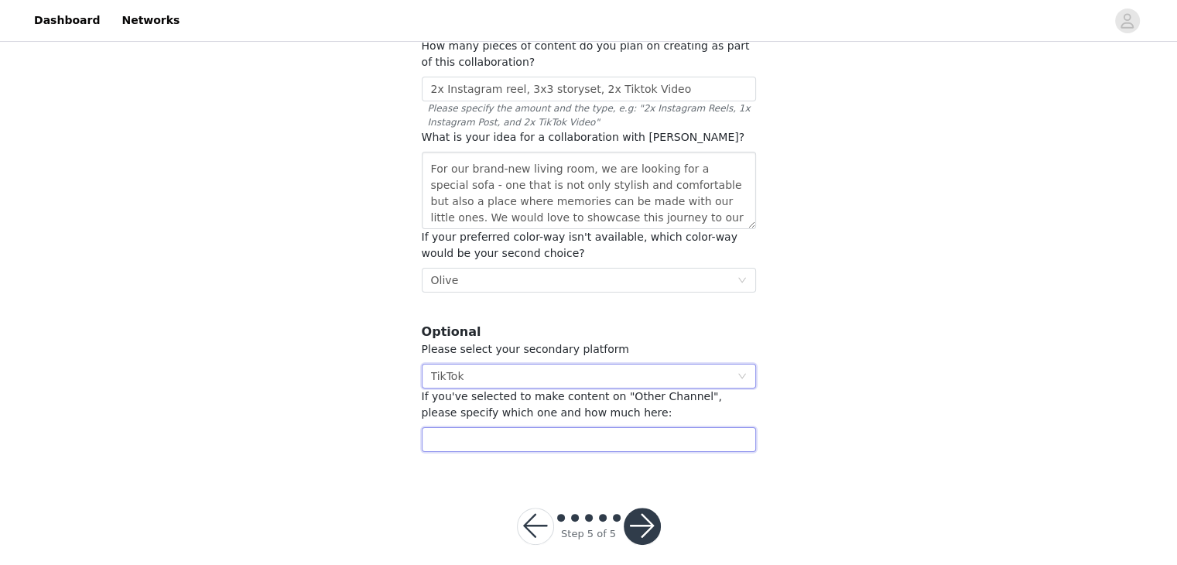
click at [607, 427] on input "text" at bounding box center [589, 439] width 334 height 25
click at [653, 508] on button "button" at bounding box center [642, 526] width 37 height 37
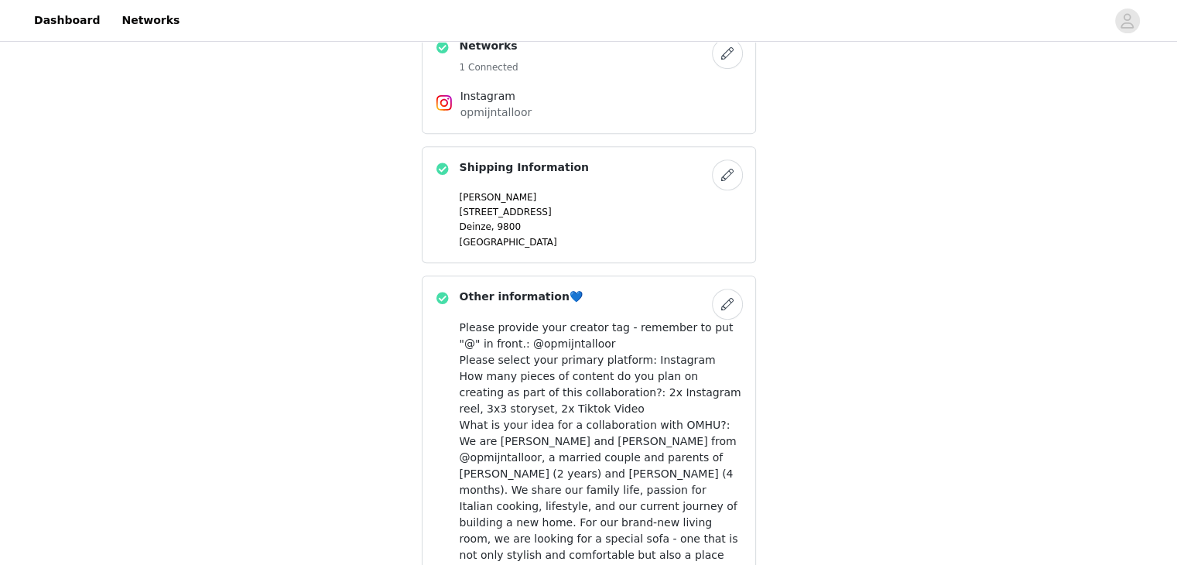
scroll to position [895, 0]
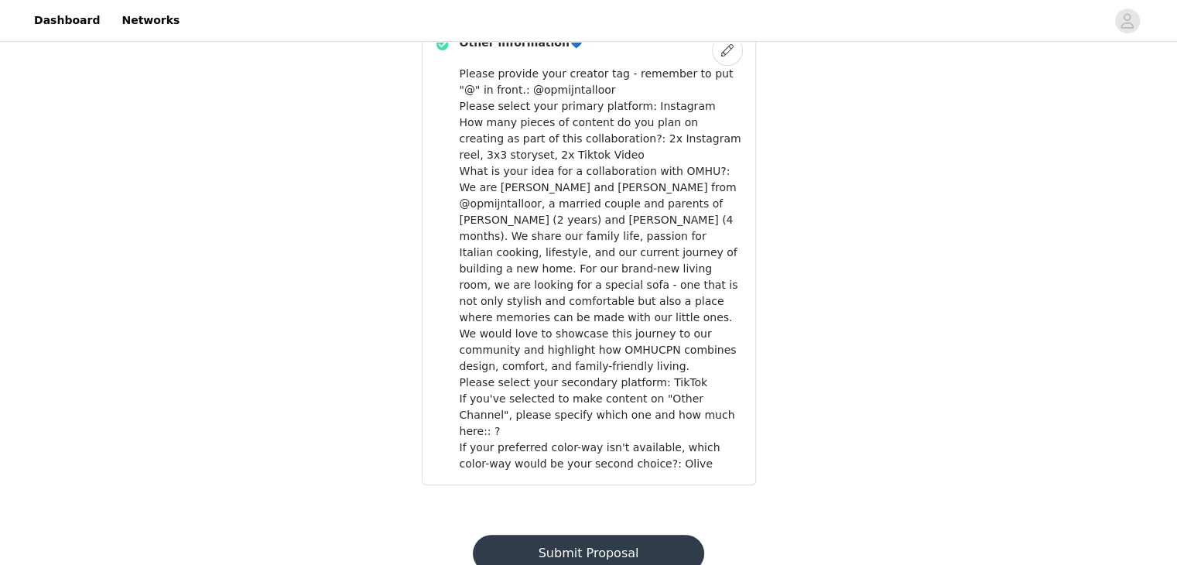
click at [605, 535] on button "Submit Proposal" at bounding box center [588, 553] width 231 height 37
